Goal: Task Accomplishment & Management: Manage account settings

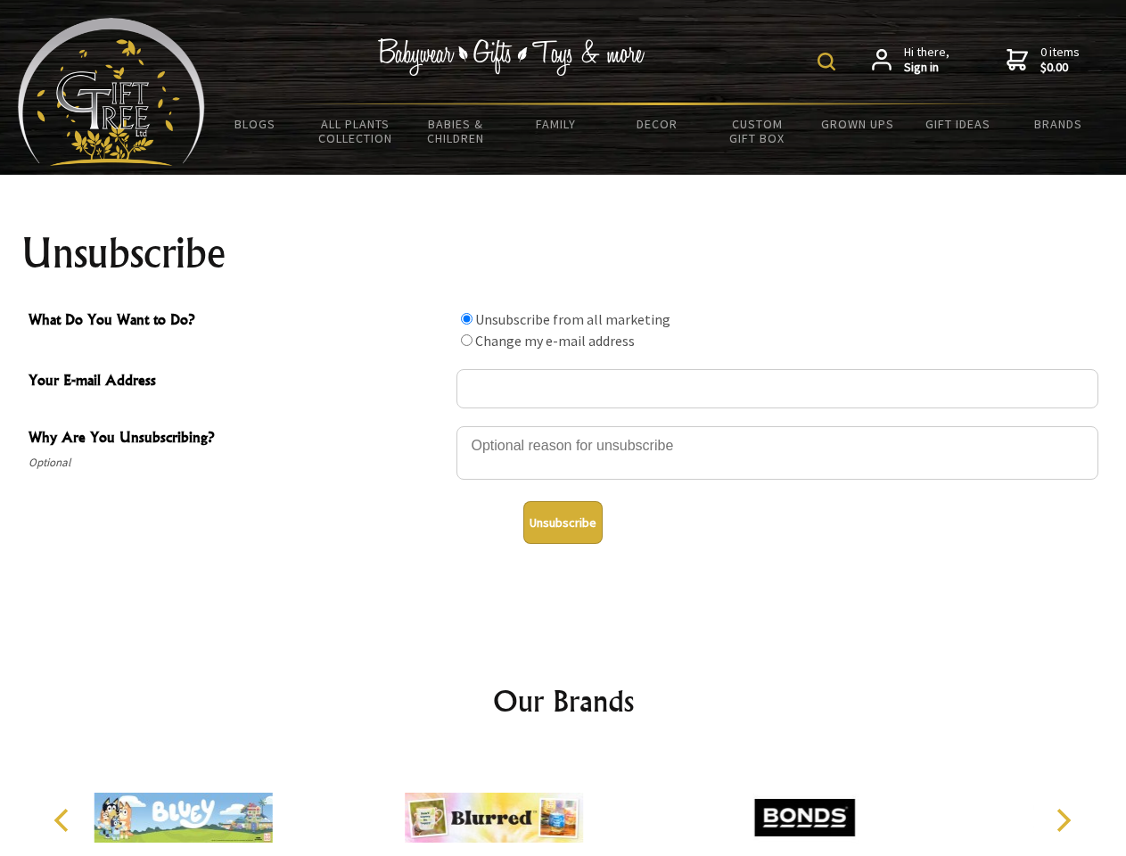
click at [829, 62] on img at bounding box center [827, 62] width 18 height 18
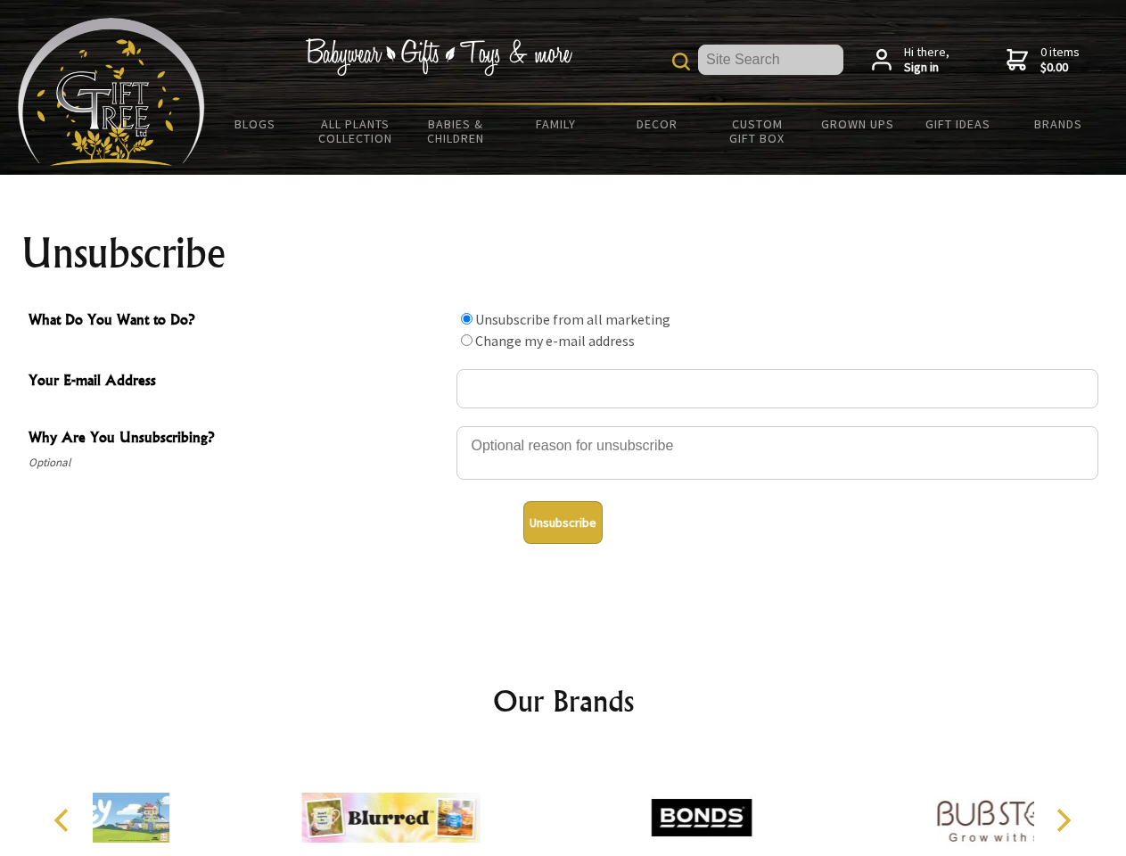
click at [564, 425] on div at bounding box center [778, 455] width 642 height 62
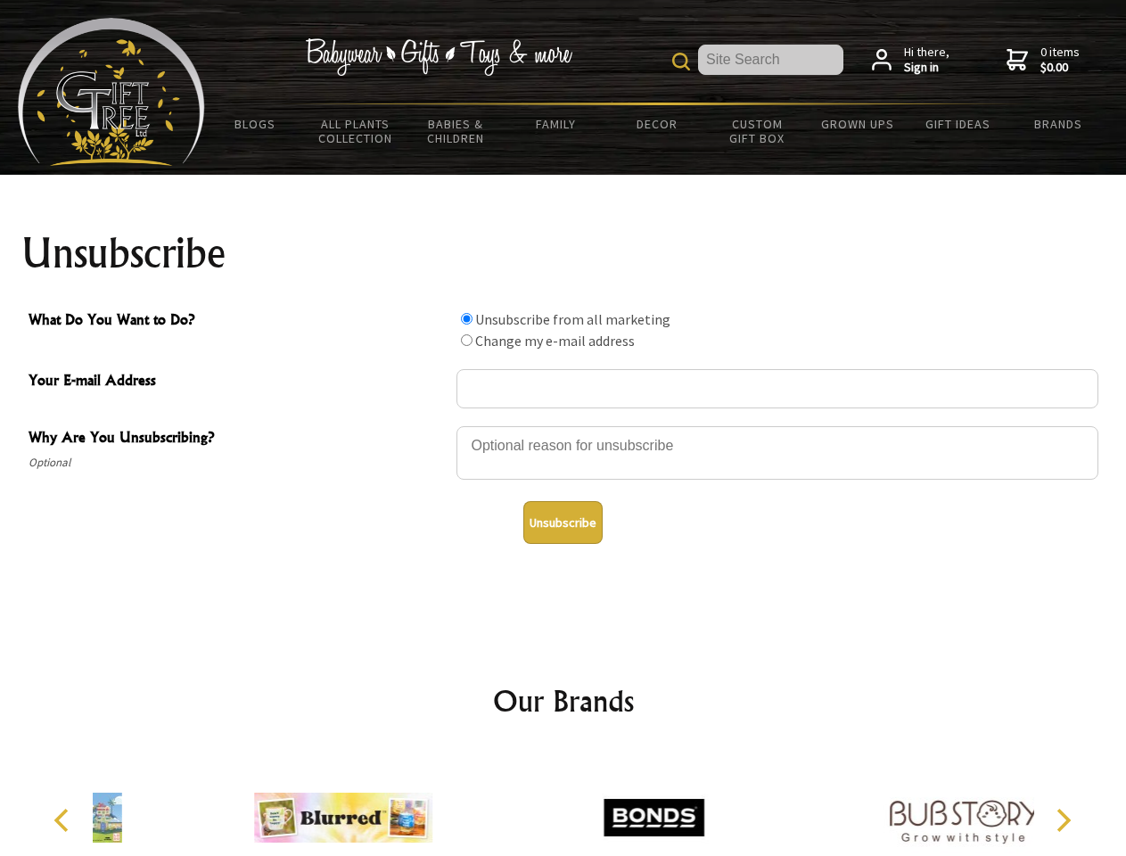
click at [466, 318] on input "What Do You Want to Do?" at bounding box center [467, 319] width 12 height 12
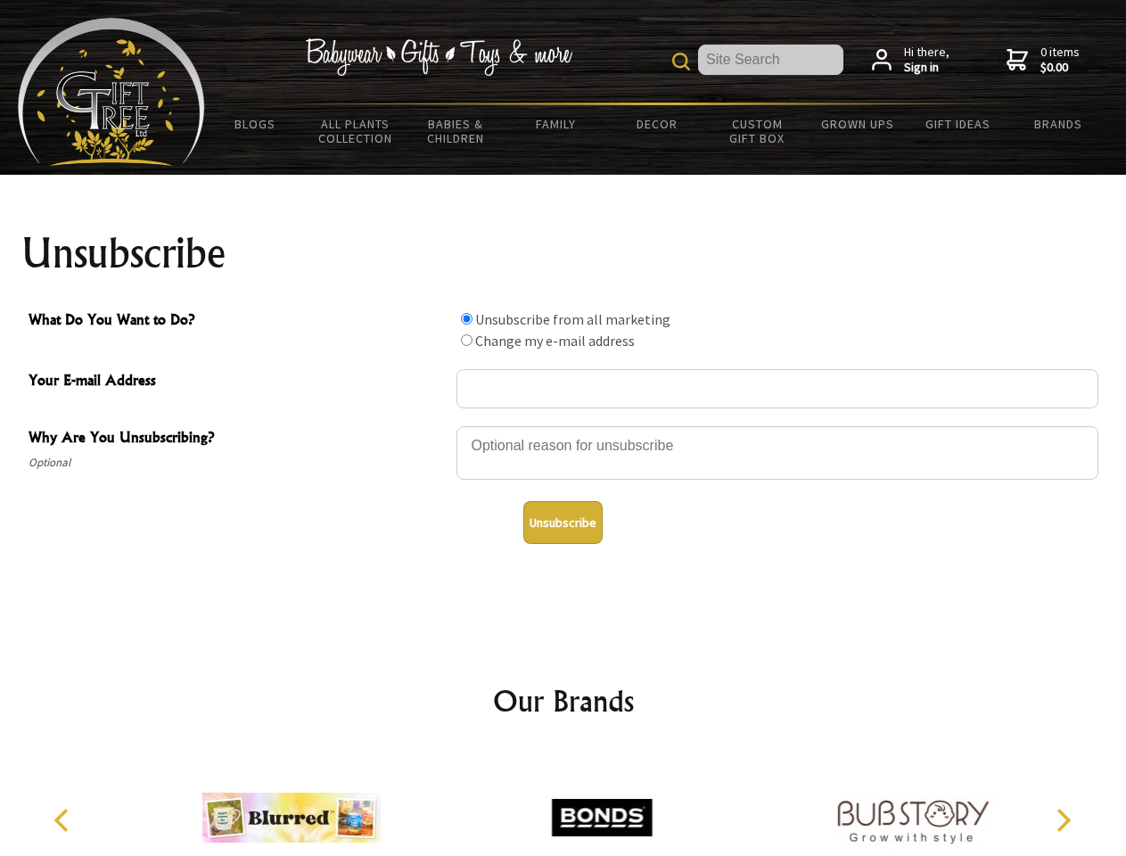
click at [466, 340] on input "What Do You Want to Do?" at bounding box center [467, 340] width 12 height 12
radio input "true"
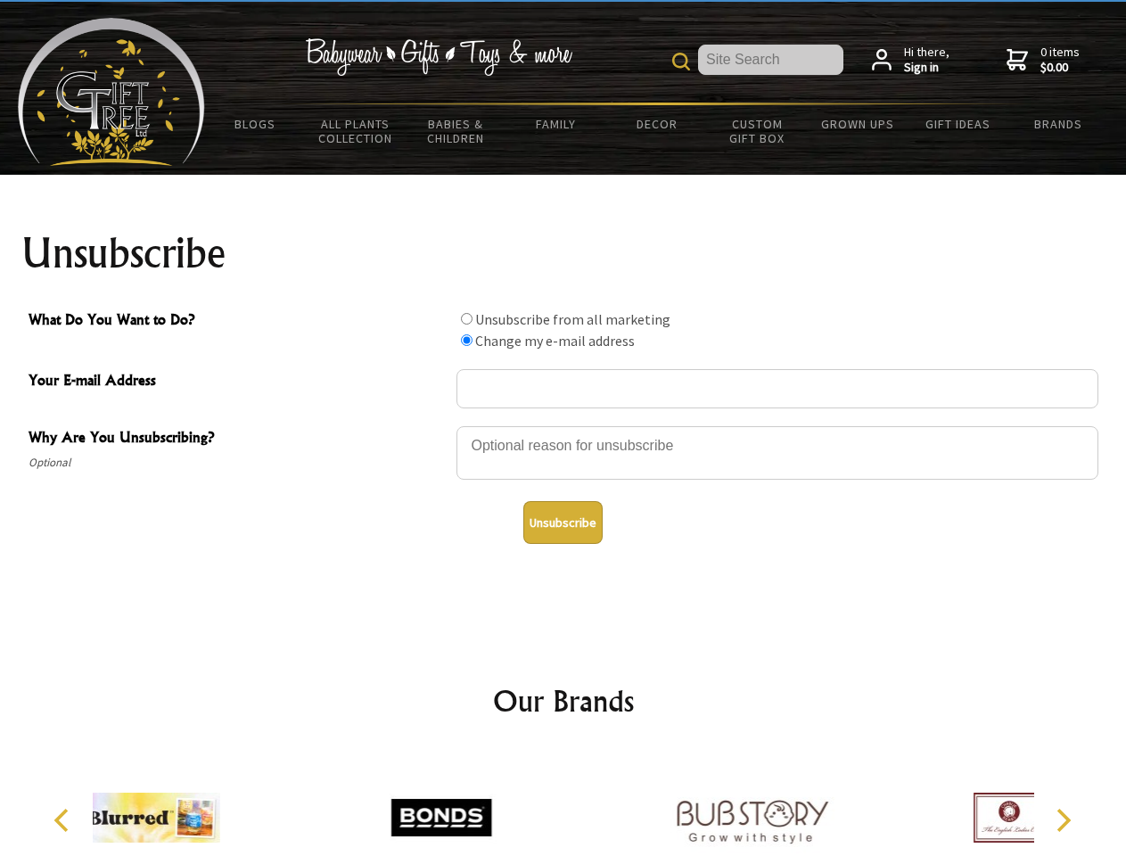
click at [563, 523] on button "Unsubscribe" at bounding box center [562, 522] width 79 height 43
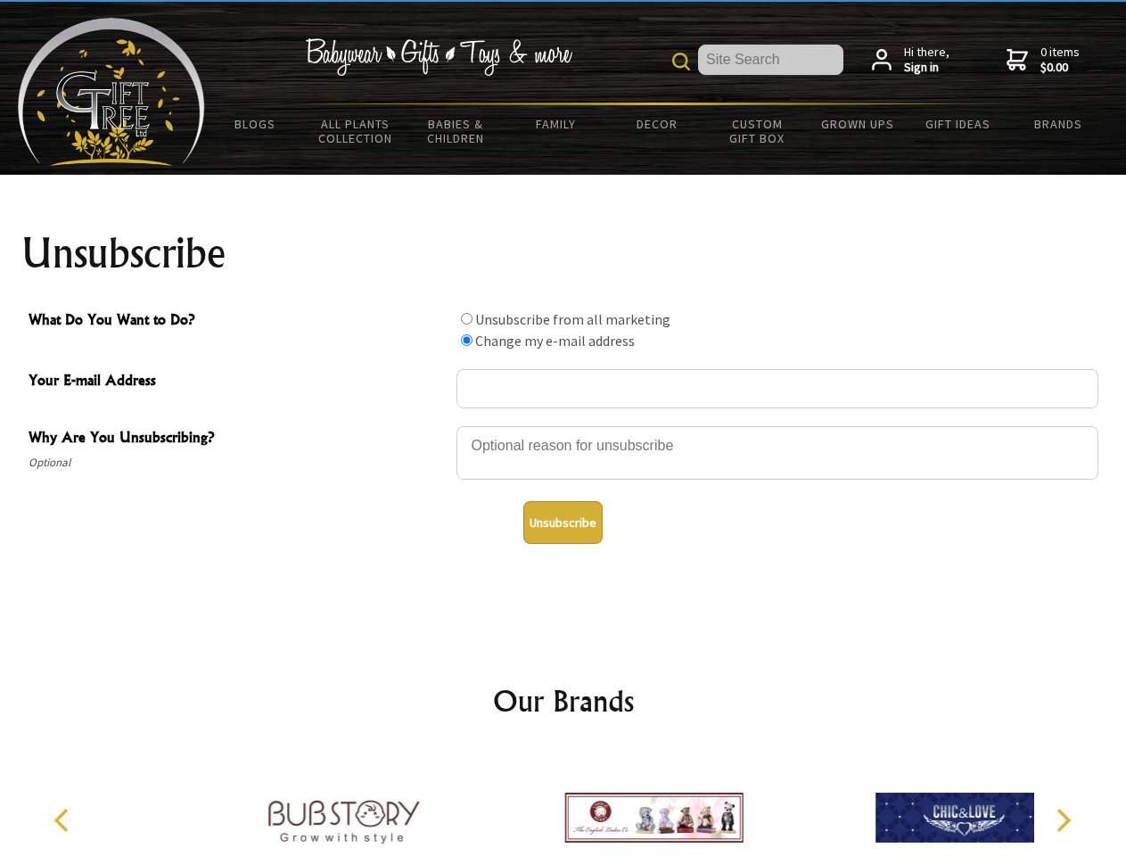
click at [64, 820] on icon "Previous" at bounding box center [63, 820] width 23 height 23
click at [1063, 820] on icon "Next" at bounding box center [1061, 820] width 23 height 23
